Goal: Navigation & Orientation: Find specific page/section

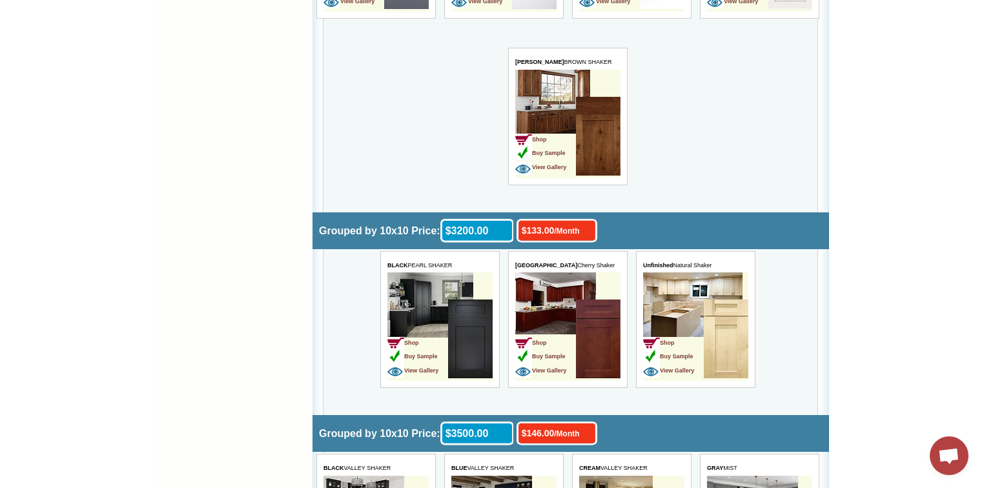
scroll to position [2119, 0]
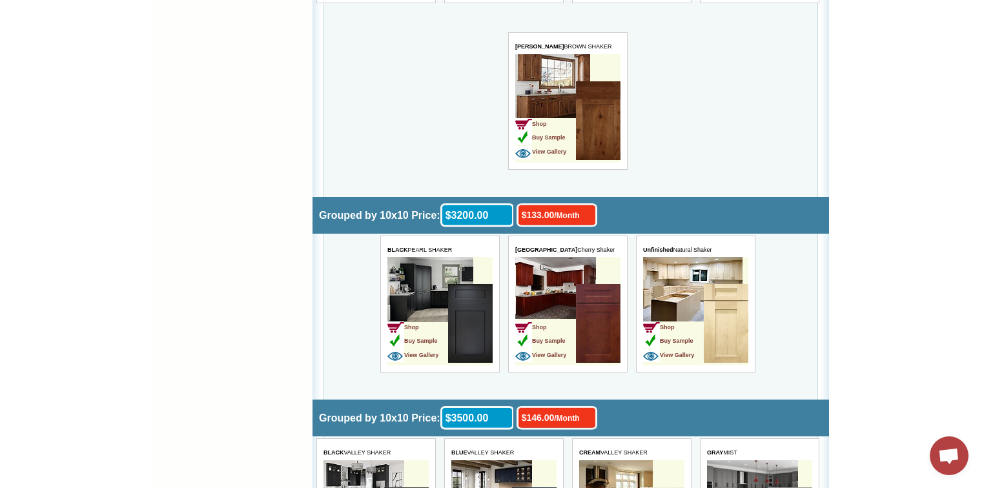
click at [462, 328] on img at bounding box center [470, 323] width 45 height 79
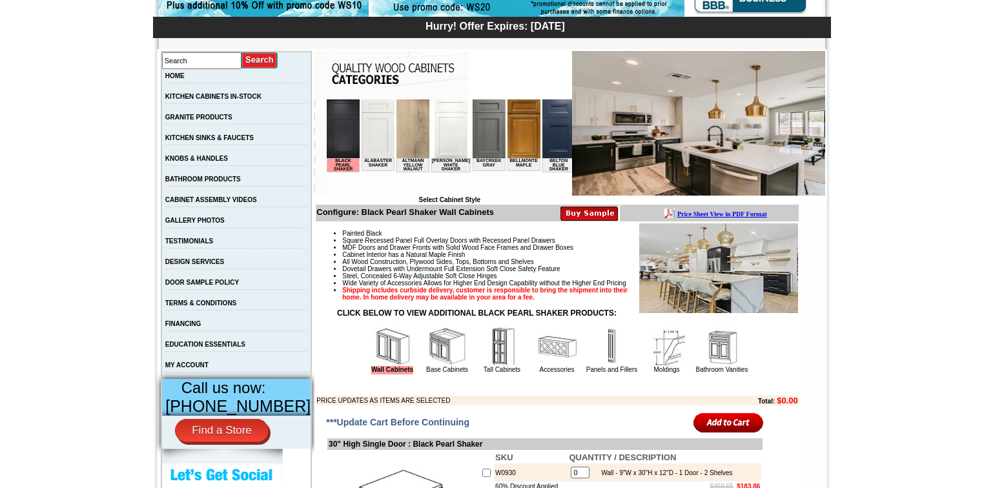
scroll to position [207, 0]
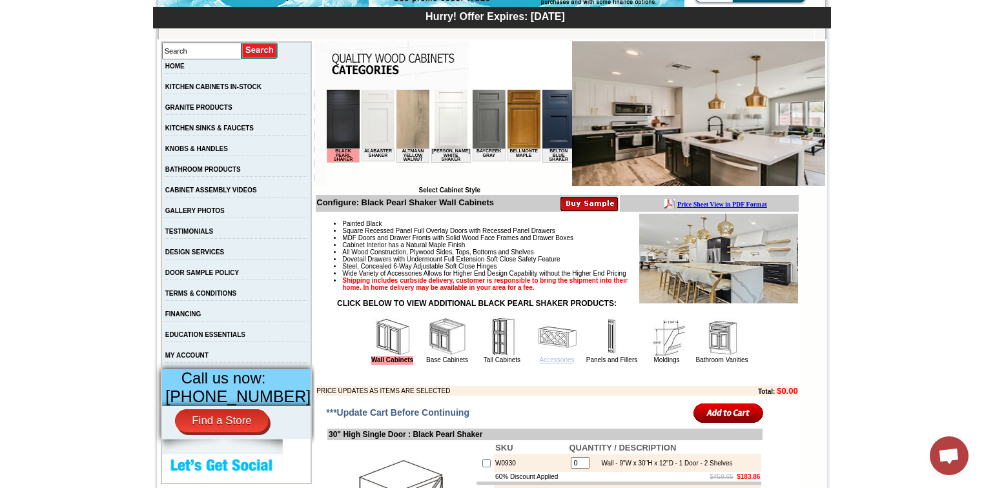
click at [543, 364] on link "Accessories" at bounding box center [557, 360] width 35 height 7
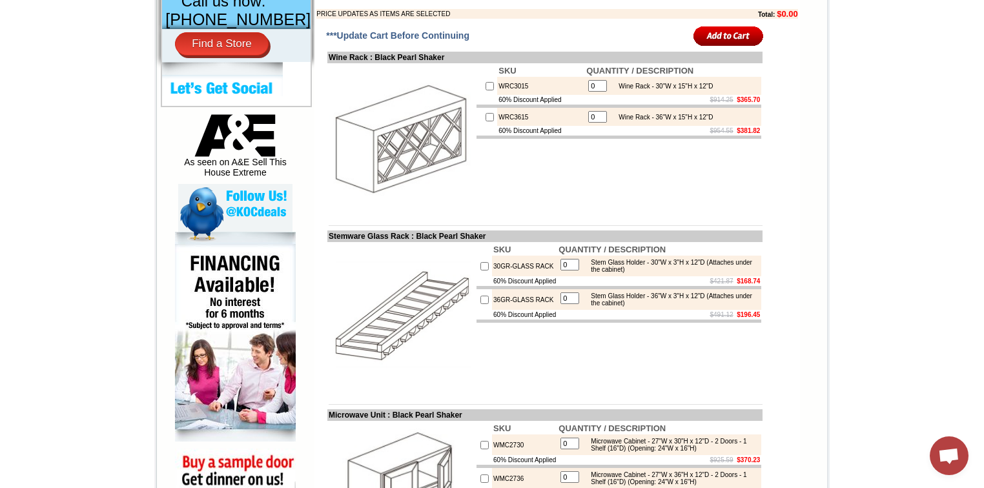
scroll to position [362, 0]
